Goal: Task Accomplishment & Management: Use online tool/utility

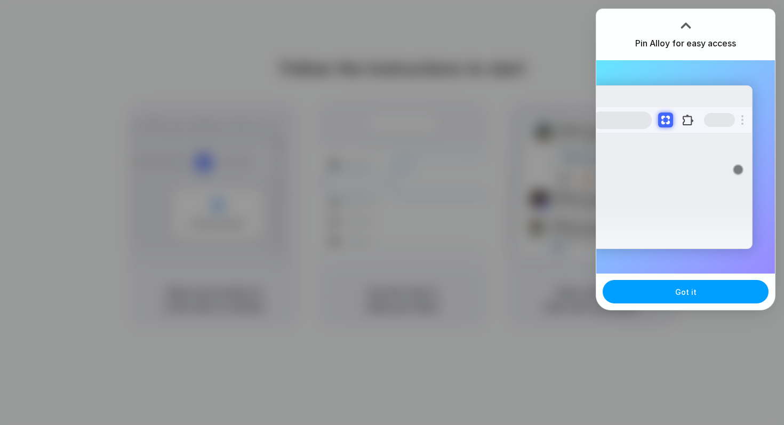
click at [676, 294] on button "Got it" at bounding box center [686, 291] width 166 height 23
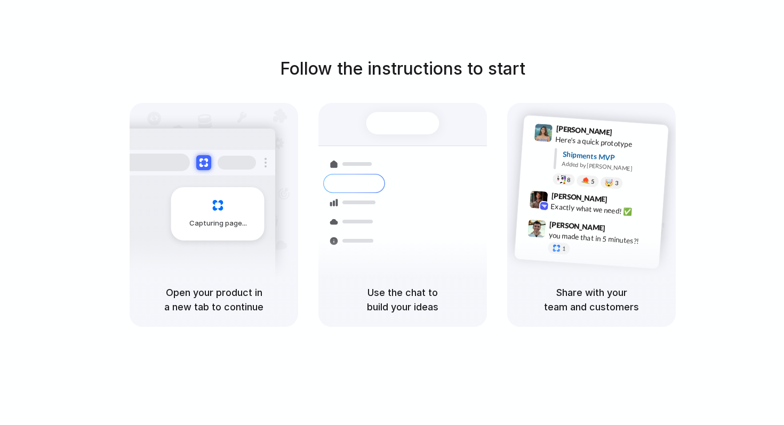
click at [585, 290] on h5 "Share with your team and customers" at bounding box center [591, 299] width 143 height 29
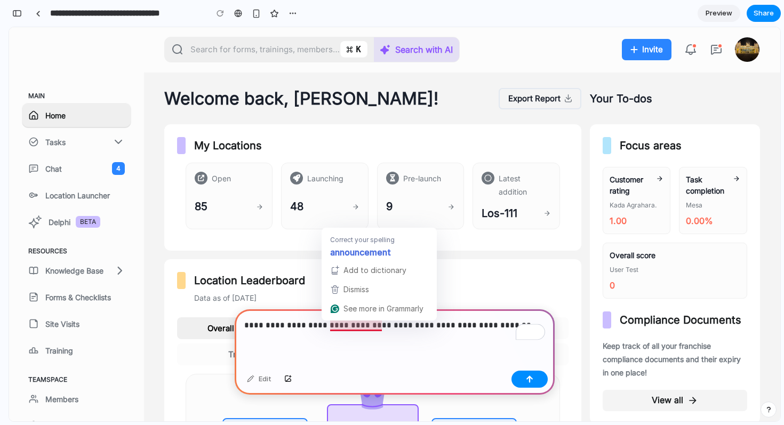
click at [354, 324] on p "**********" at bounding box center [394, 325] width 301 height 13
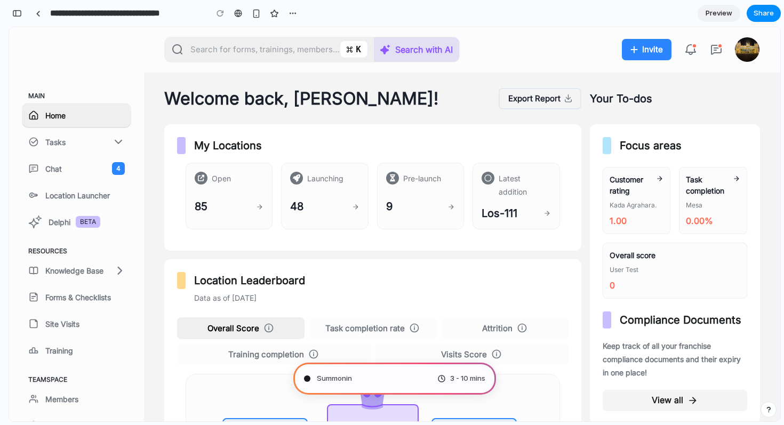
type input "**********"
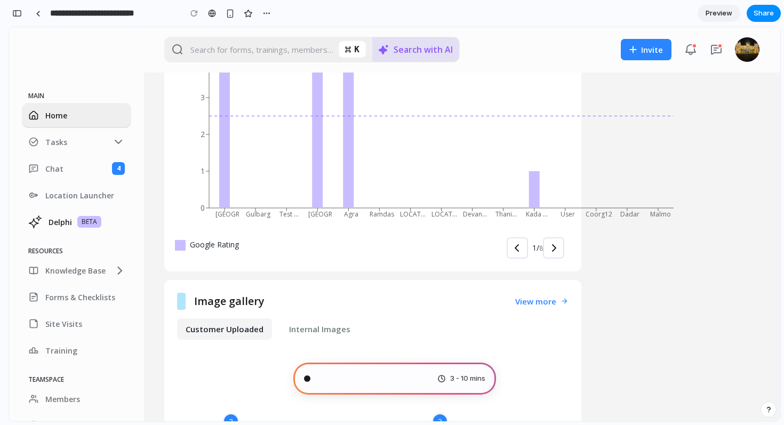
scroll to position [455, 0]
click at [68, 143] on div "Tasks" at bounding box center [78, 142] width 67 height 11
click at [64, 169] on div "Chat" at bounding box center [78, 168] width 67 height 11
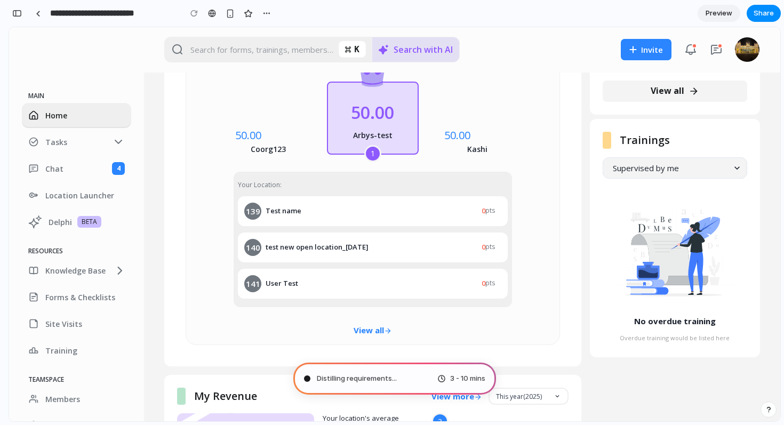
scroll to position [82, 0]
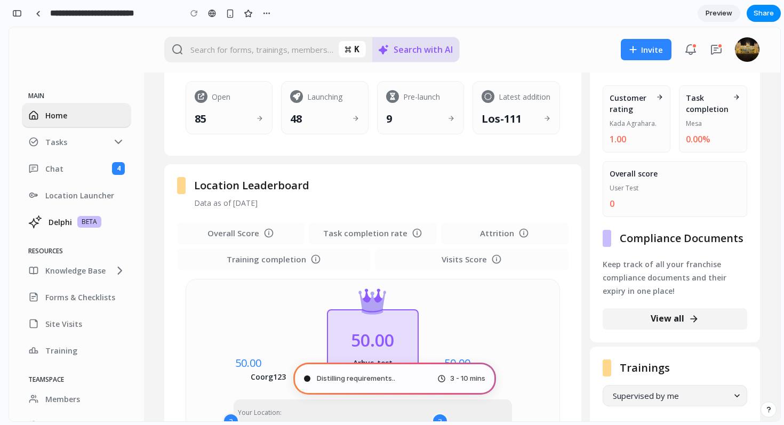
click at [61, 225] on div "Delphi BETA" at bounding box center [87, 222] width 76 height 12
click at [61, 198] on div "Location Launcher" at bounding box center [84, 195] width 79 height 11
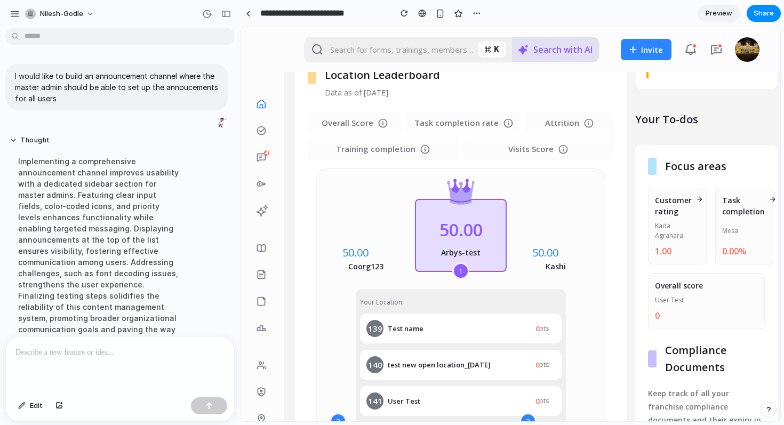
scroll to position [0, 0]
